Goal: Information Seeking & Learning: Find specific fact

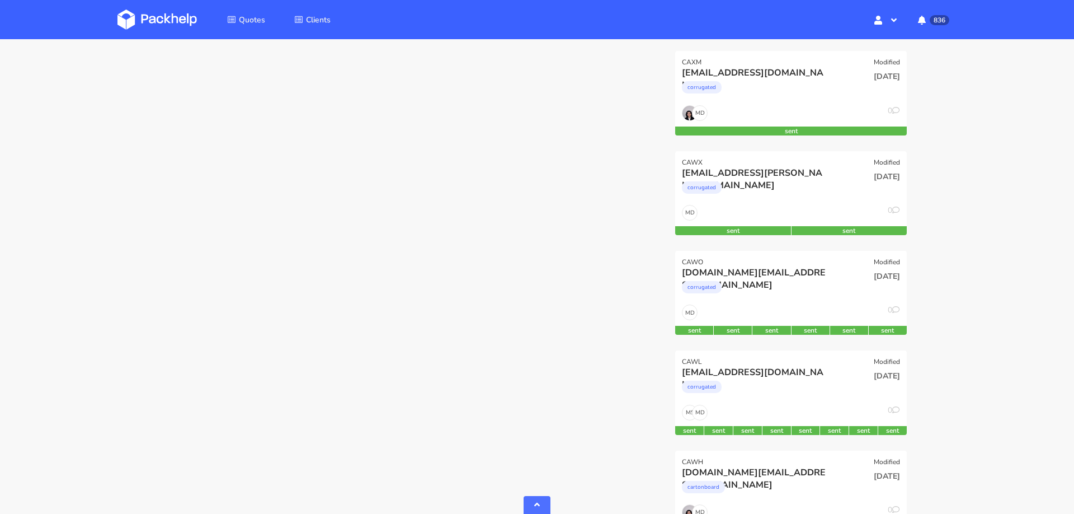
scroll to position [988, 0]
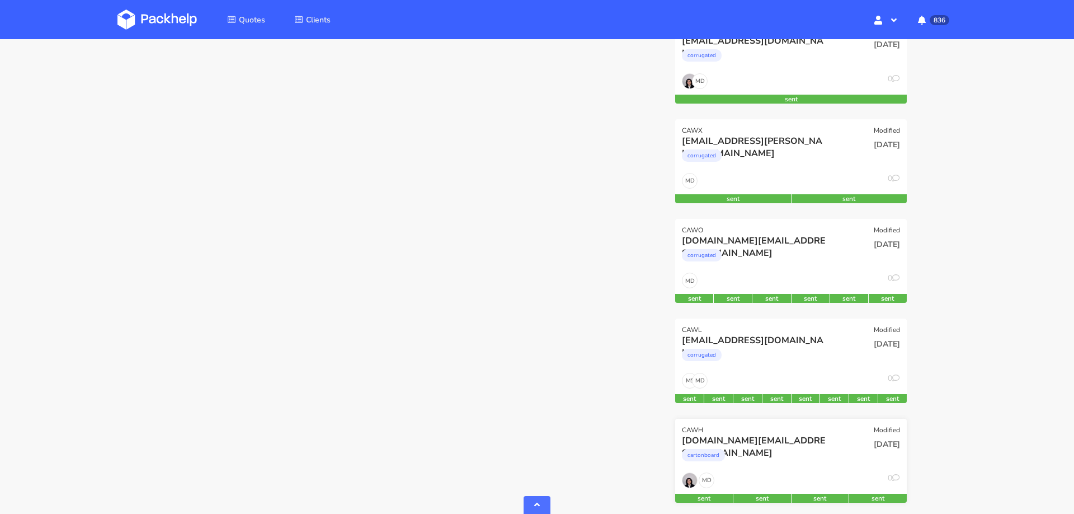
click at [828, 458] on div "cartonboard" at bounding box center [756, 458] width 148 height 22
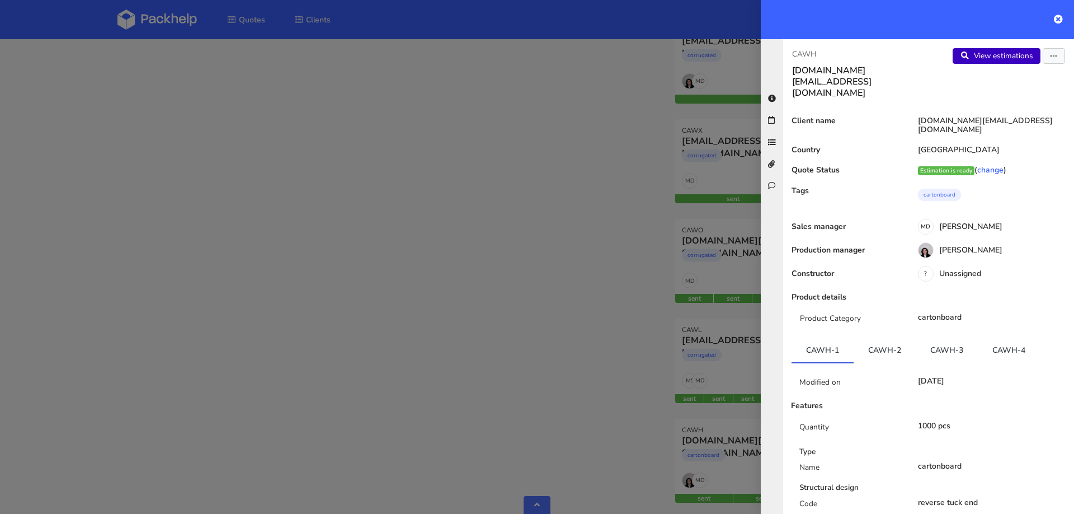
click at [992, 55] on link "View estimations" at bounding box center [997, 56] width 88 height 16
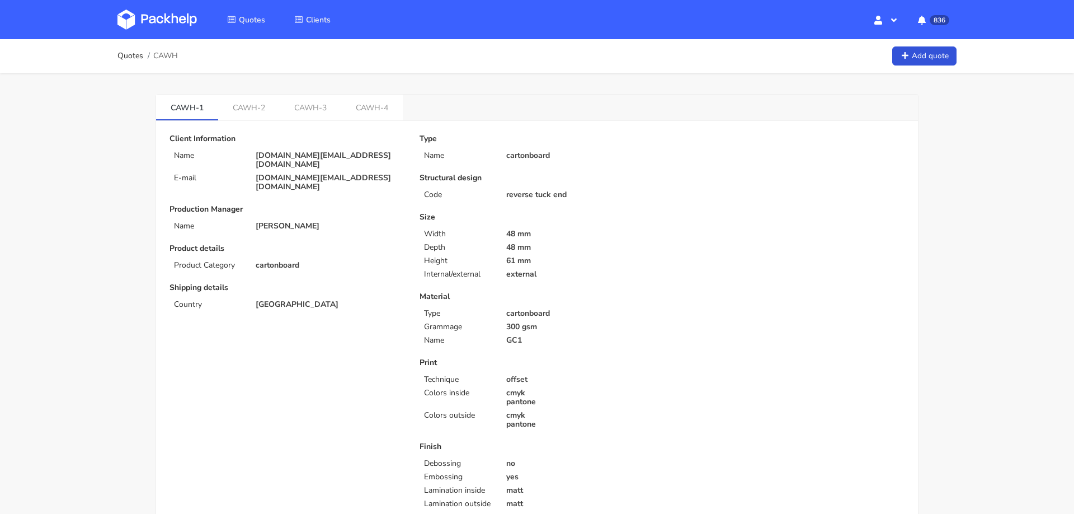
click at [320, 173] on p "[DOMAIN_NAME][EMAIL_ADDRESS][DOMAIN_NAME]" at bounding box center [330, 182] width 148 height 18
copy div "[DOMAIN_NAME][EMAIL_ADDRESS][DOMAIN_NAME]"
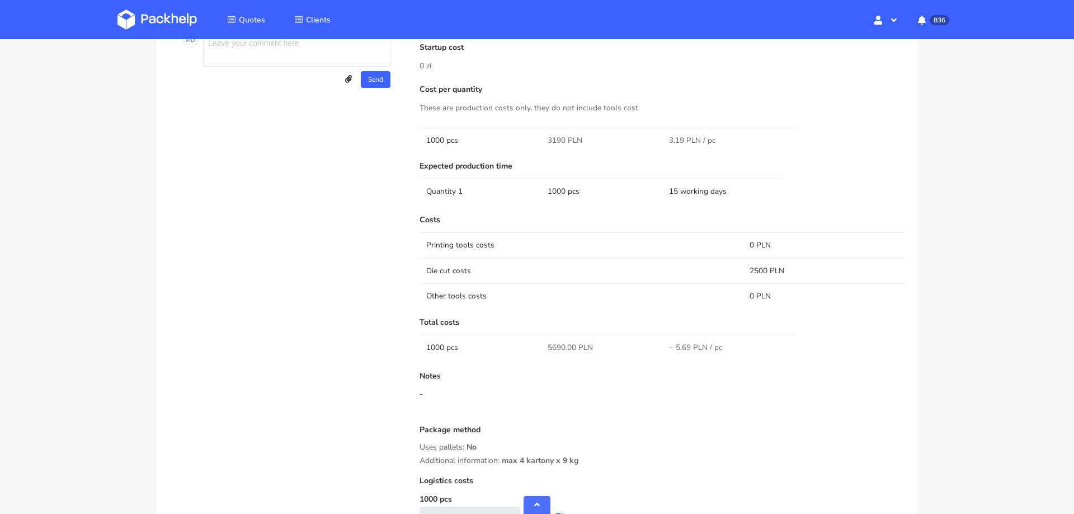
scroll to position [813, 0]
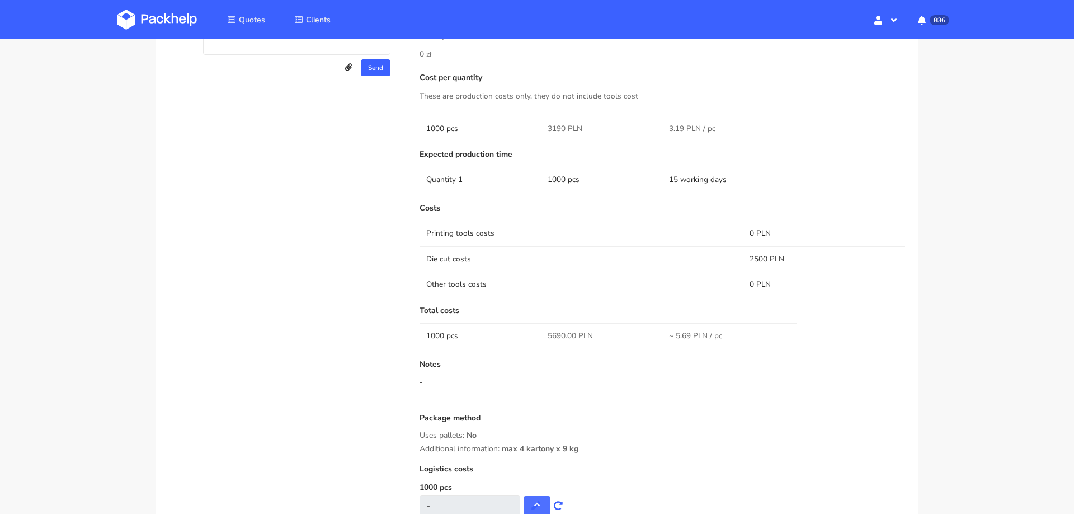
click at [558, 333] on span "5690.00 PLN" at bounding box center [570, 335] width 45 height 11
copy span "5690.00"
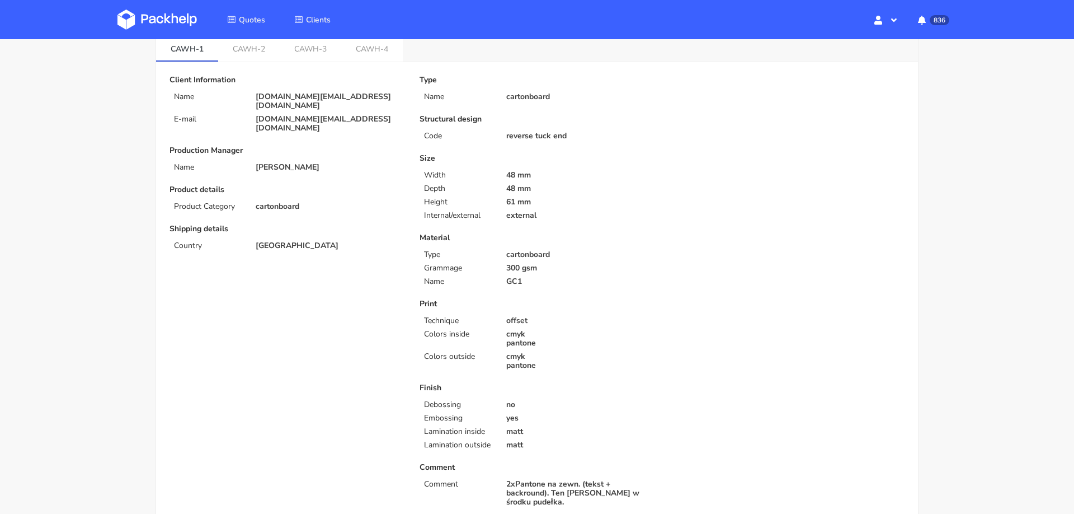
scroll to position [0, 0]
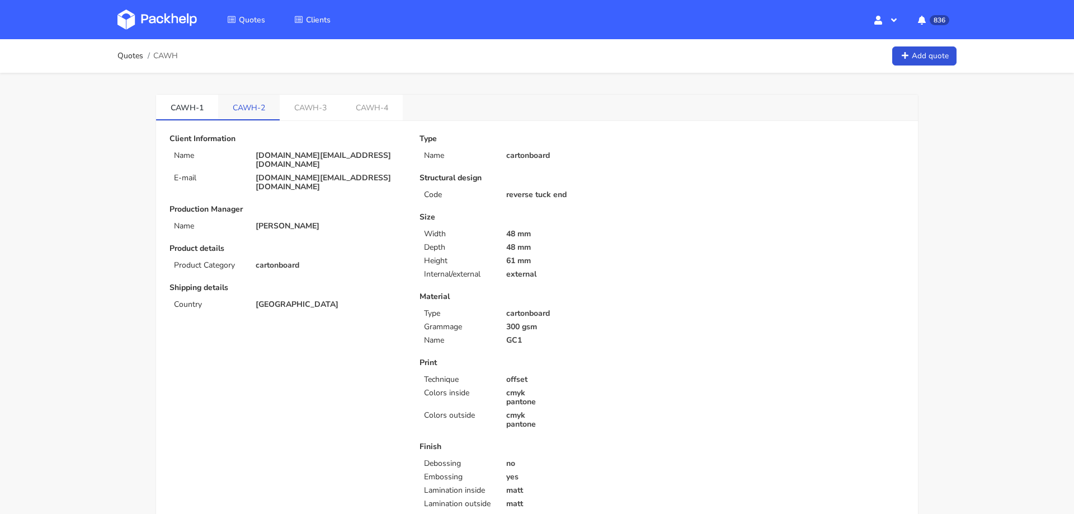
click at [251, 97] on link "CAWH-2" at bounding box center [249, 107] width 62 height 25
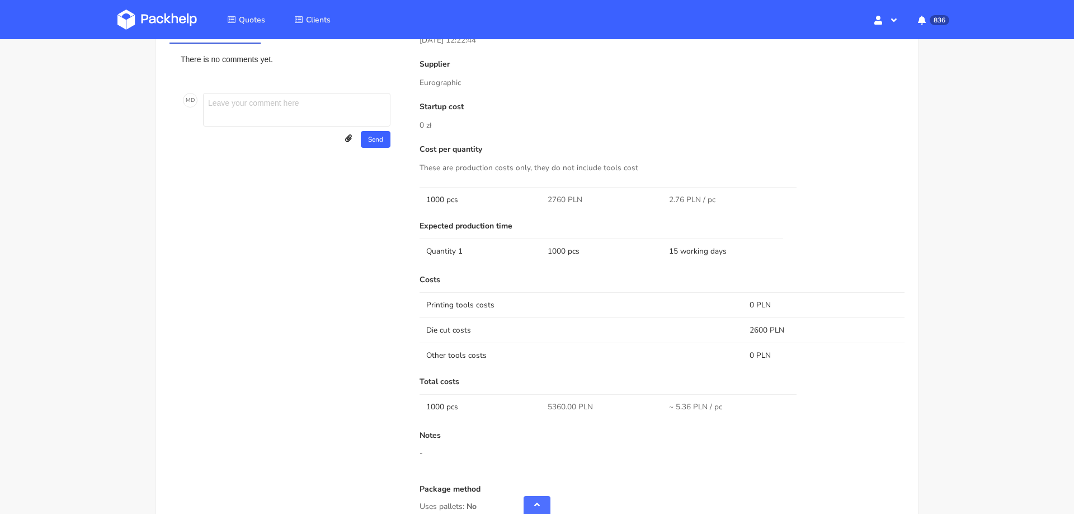
scroll to position [781, 0]
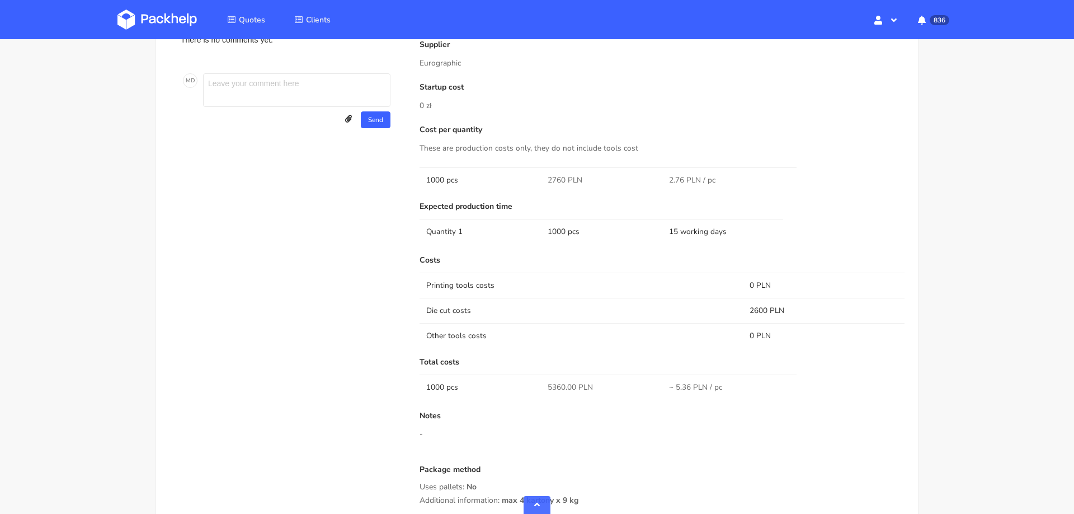
click at [556, 386] on span "5360.00 PLN" at bounding box center [570, 387] width 45 height 11
copy span "5360.00"
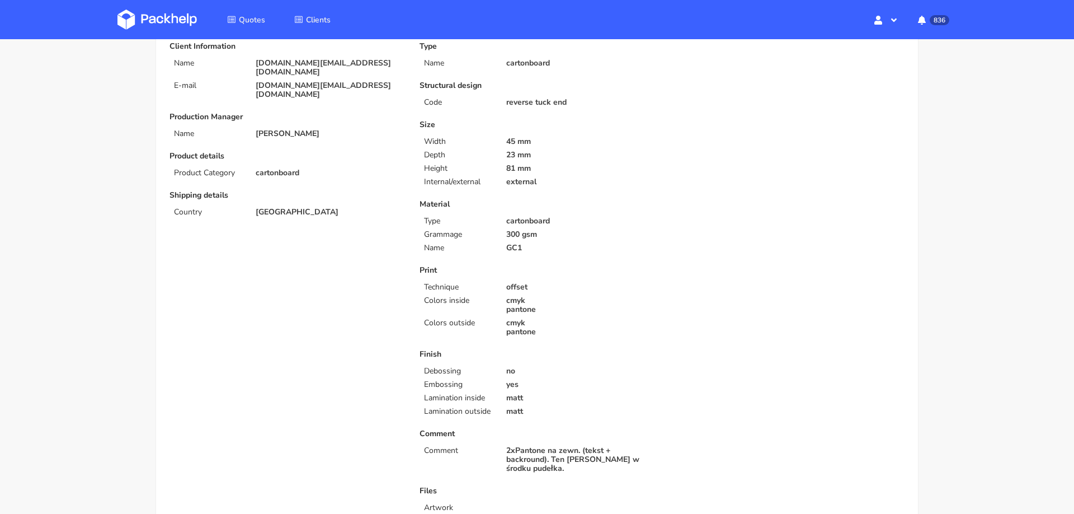
scroll to position [0, 0]
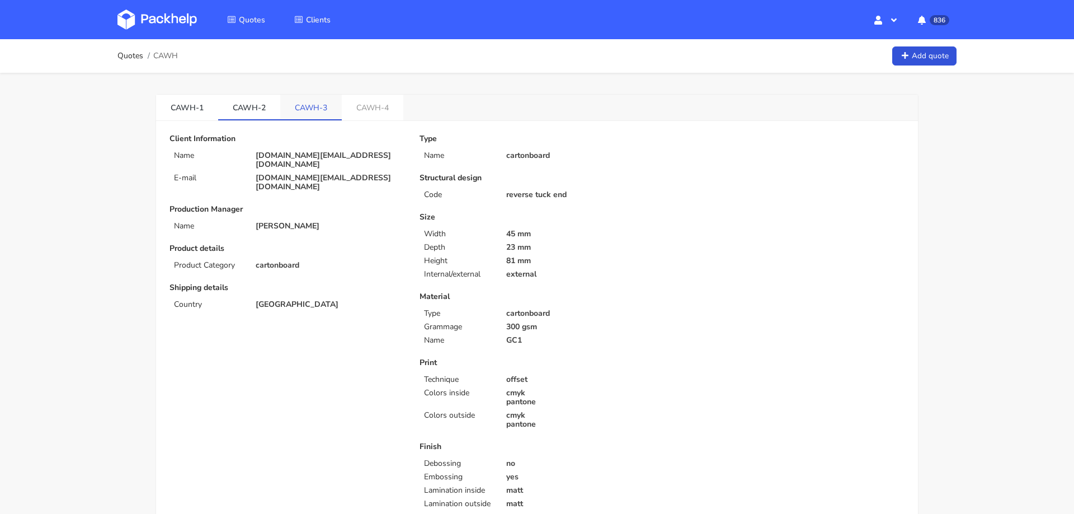
click at [324, 103] on link "CAWH-3" at bounding box center [311, 107] width 62 height 25
click at [382, 108] on link "CAWH-4" at bounding box center [373, 107] width 62 height 25
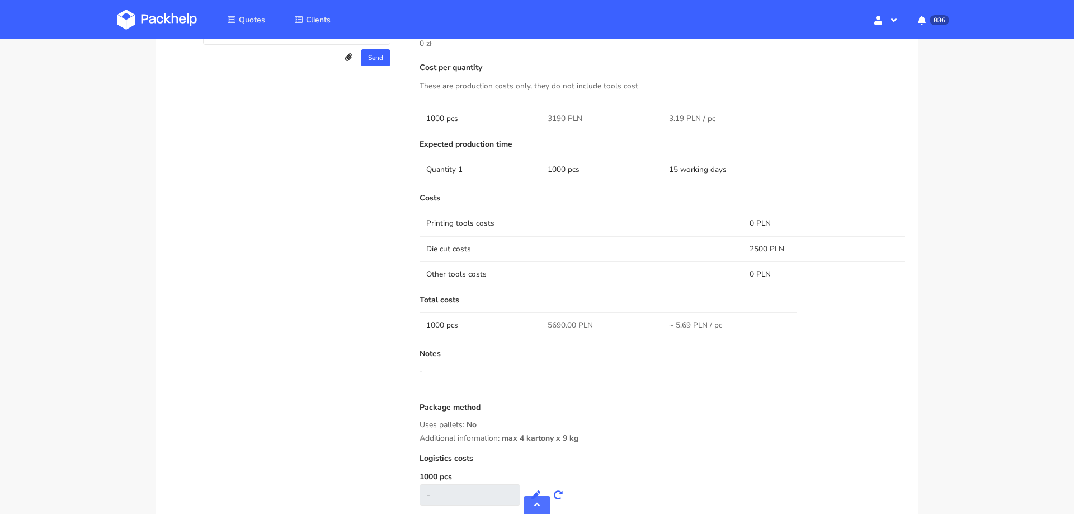
scroll to position [835, 0]
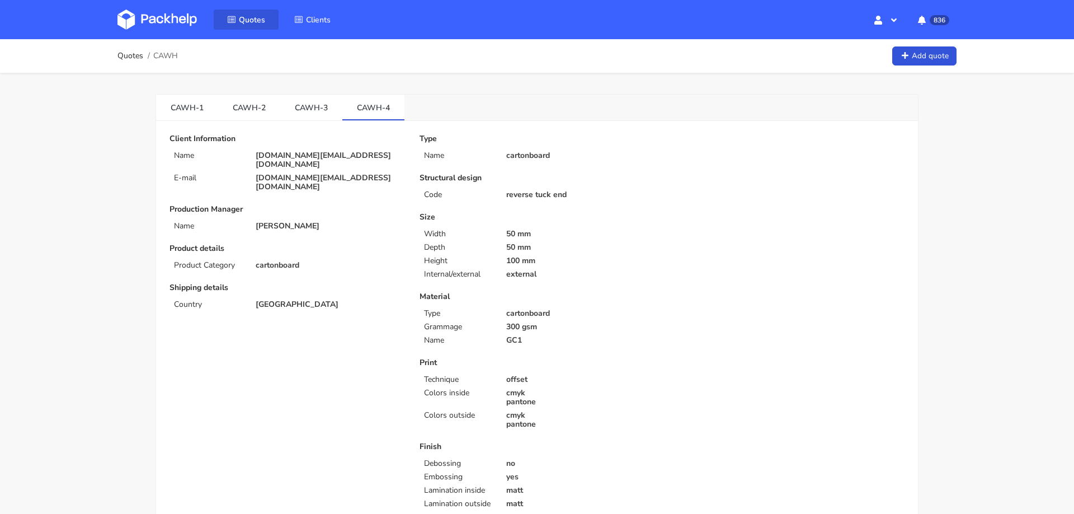
click at [255, 16] on span "Quotes" at bounding box center [252, 20] width 26 height 11
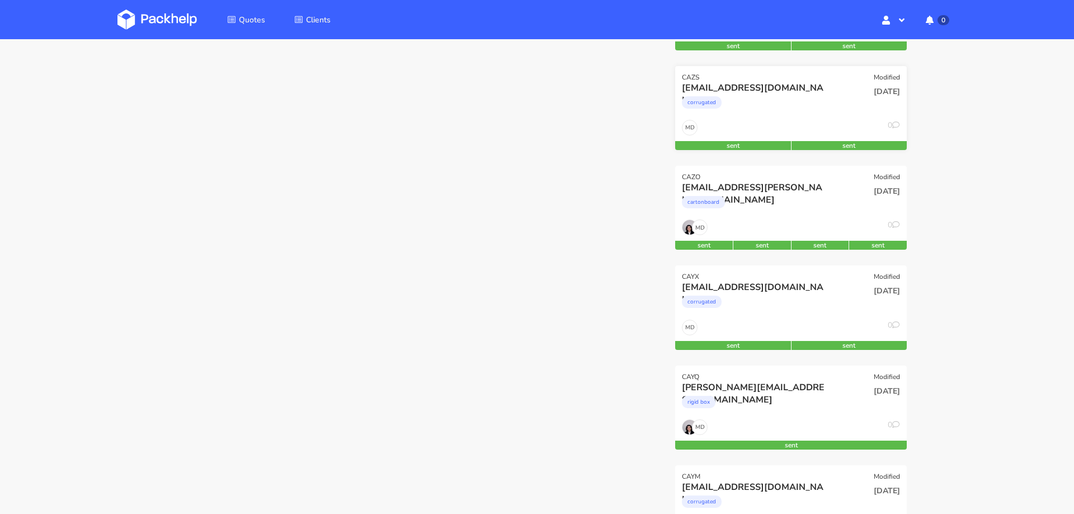
scroll to position [257, 0]
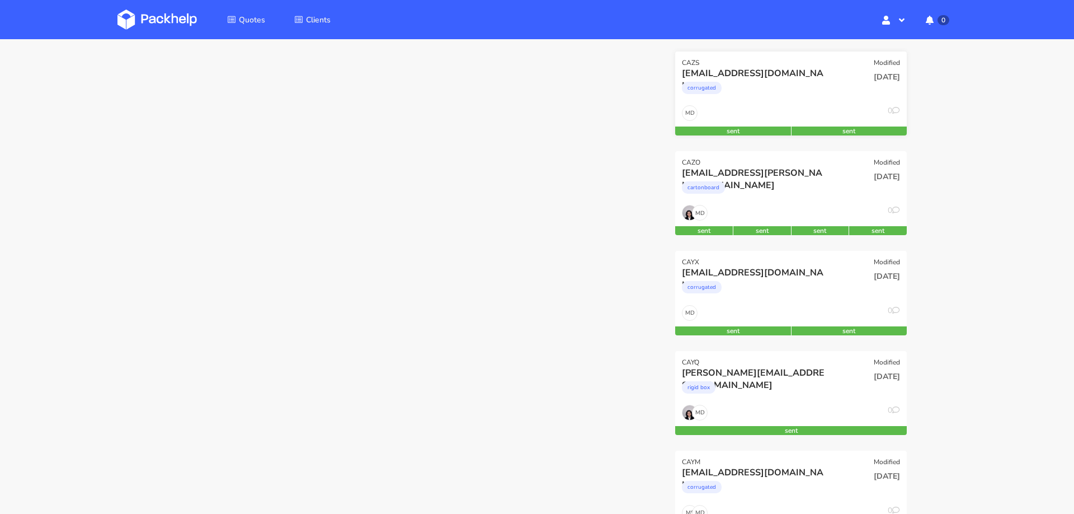
click at [771, 372] on div "[PERSON_NAME][EMAIL_ADDRESS][DOMAIN_NAME]" at bounding box center [756, 373] width 148 height 12
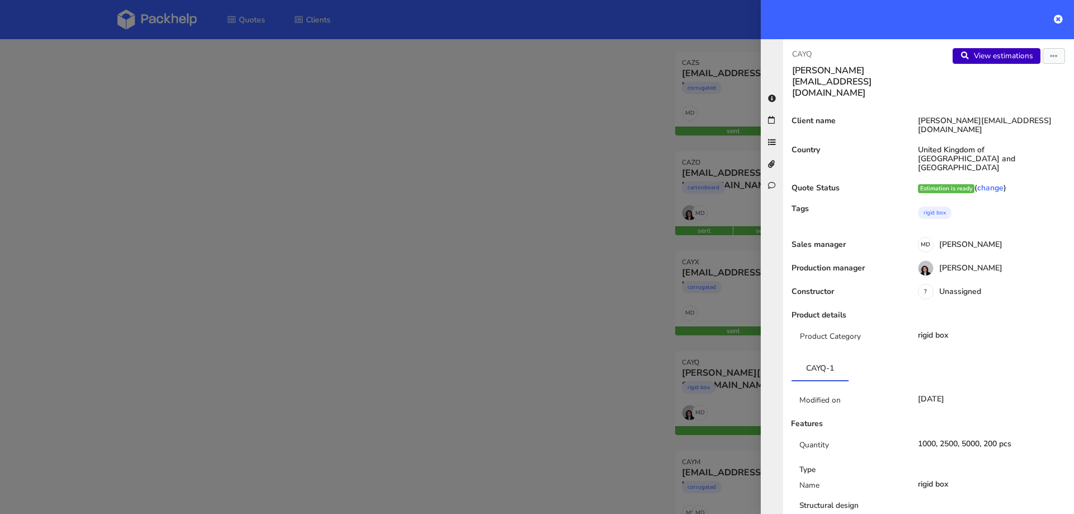
click at [1000, 63] on link "View estimations" at bounding box center [997, 56] width 88 height 16
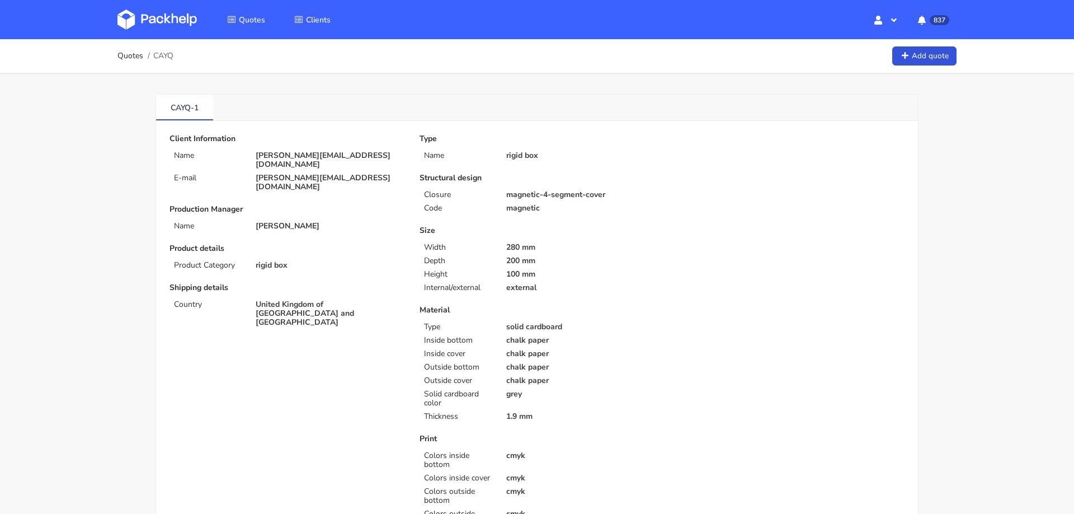
click at [170, 58] on span "CAYQ" at bounding box center [163, 55] width 20 height 9
copy div "CAYQ"
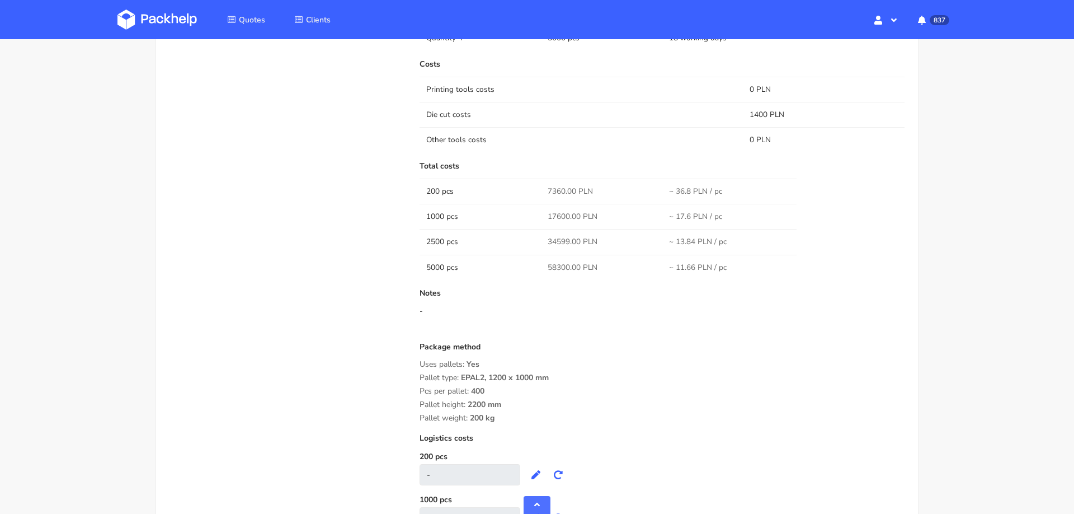
scroll to position [1045, 0]
click at [553, 187] on span "7360.00 PLN" at bounding box center [570, 189] width 45 height 11
copy span "7360.00"
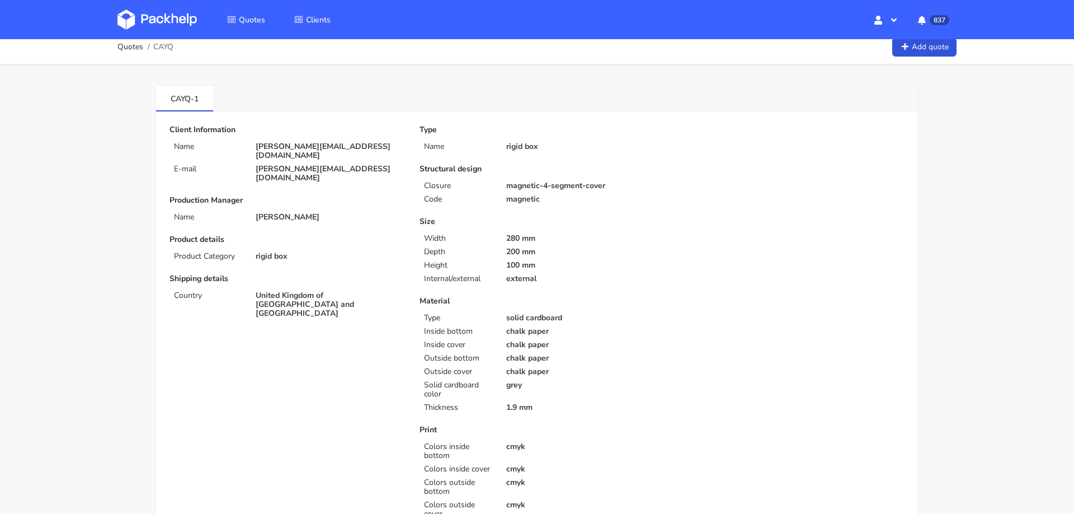
scroll to position [6, 0]
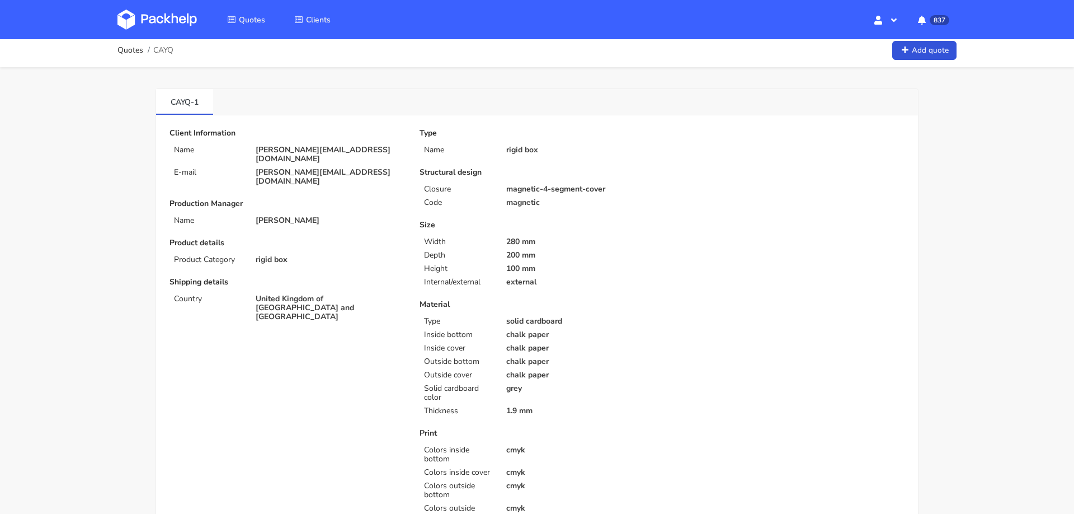
click at [314, 151] on p "chris@zebraprintmanagement.co.uk" at bounding box center [330, 154] width 148 height 18
copy div "chris@zebraprintmanagement.co.uk"
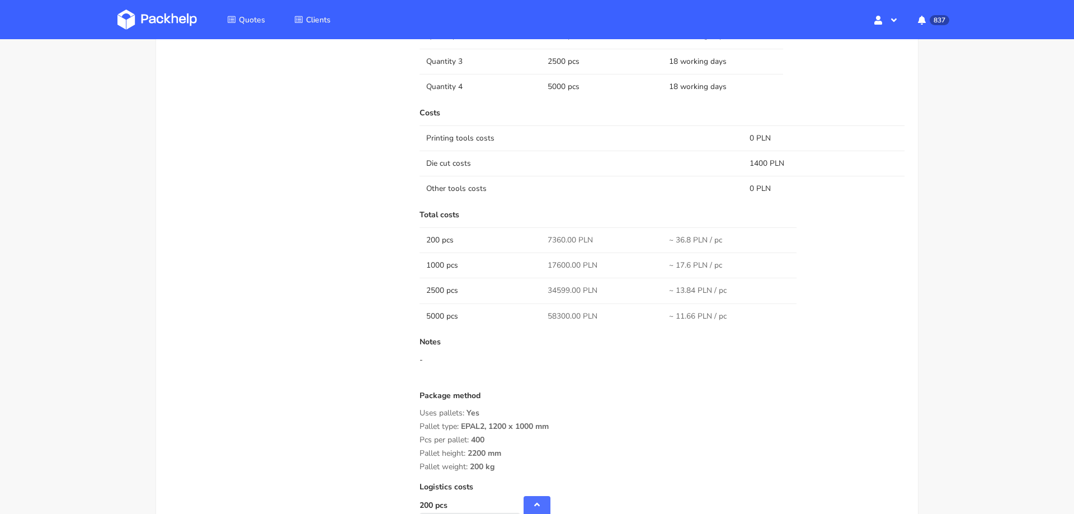
scroll to position [993, 0]
click at [551, 264] on span "17600.00 PLN" at bounding box center [573, 266] width 50 height 11
copy span "17600.00"
click at [559, 287] on span "34599.00 PLN" at bounding box center [573, 291] width 50 height 11
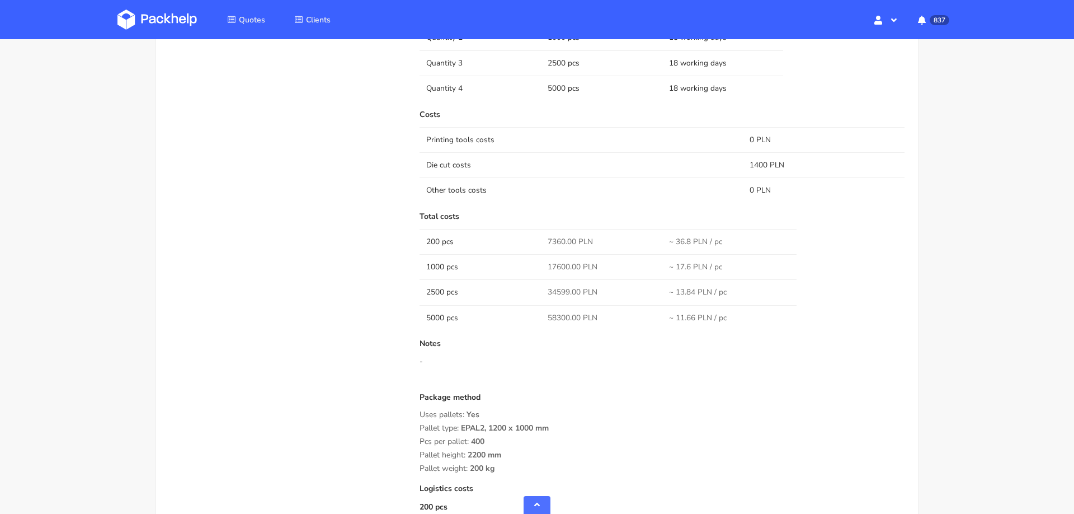
click at [559, 287] on span "34599.00 PLN" at bounding box center [573, 291] width 50 height 11
copy span "34599.00"
click at [558, 312] on span "58300.00 PLN" at bounding box center [573, 317] width 50 height 11
copy span "58300.00"
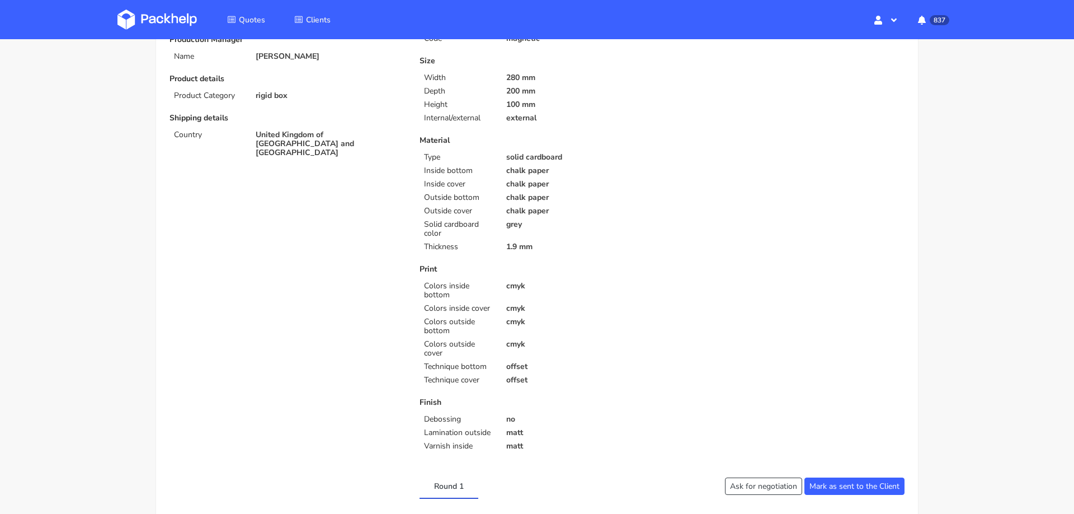
scroll to position [165, 0]
